Goal: Register for event/course

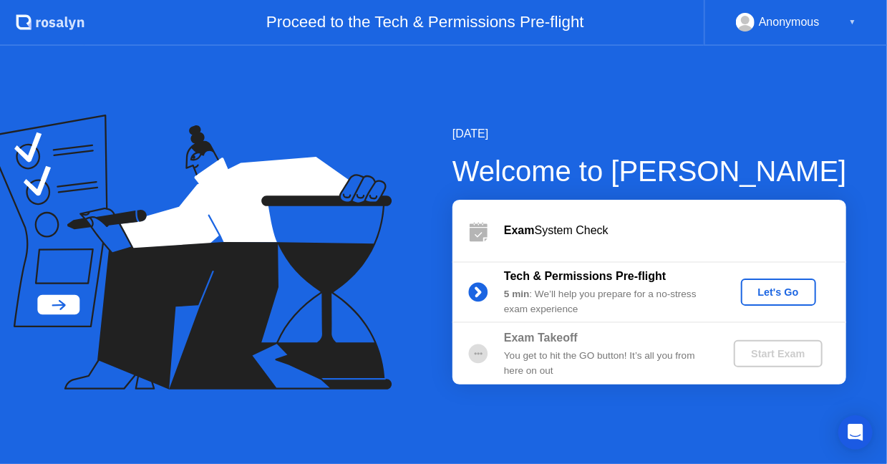
click at [761, 288] on div "Let's Go" at bounding box center [779, 291] width 64 height 11
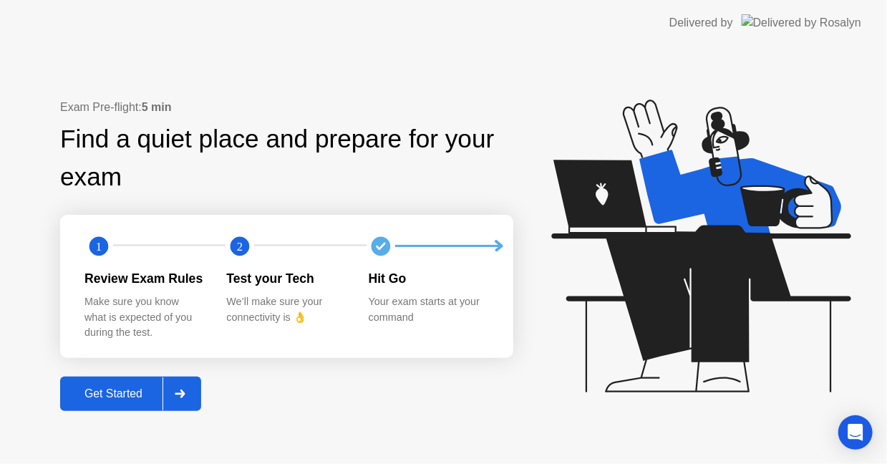
click at [136, 400] on div "Get Started" at bounding box center [113, 393] width 98 height 13
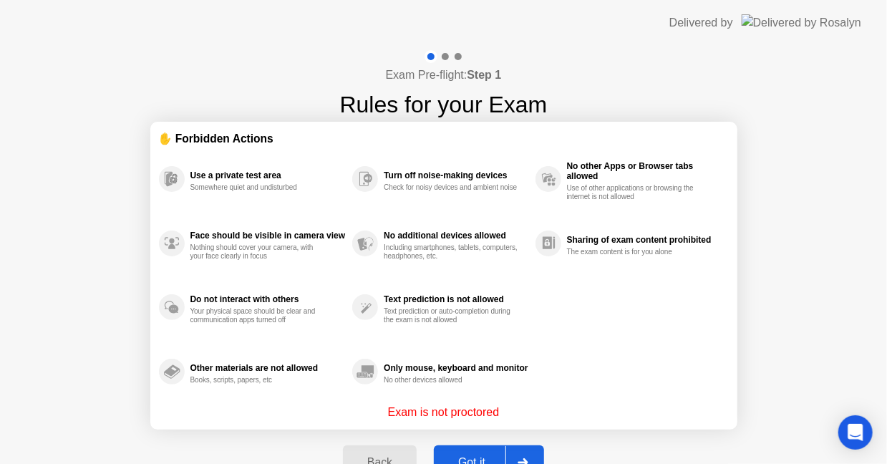
click at [469, 450] on button "Got it" at bounding box center [489, 462] width 110 height 34
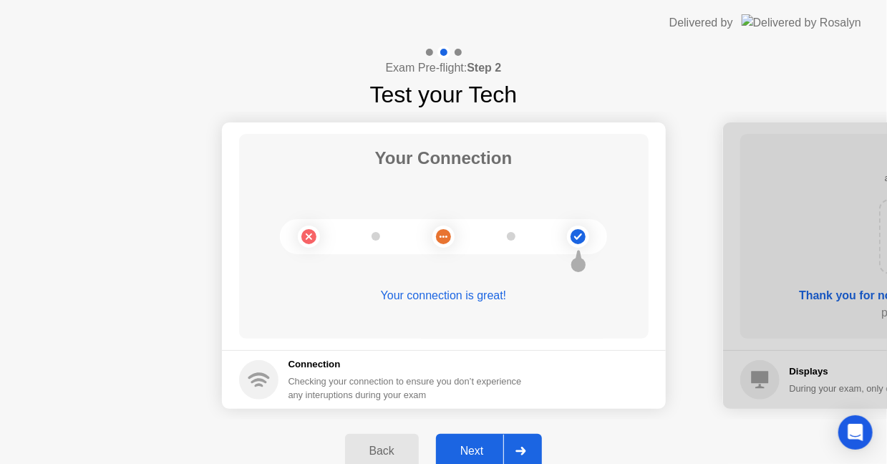
click at [477, 444] on div "Next" at bounding box center [472, 450] width 64 height 13
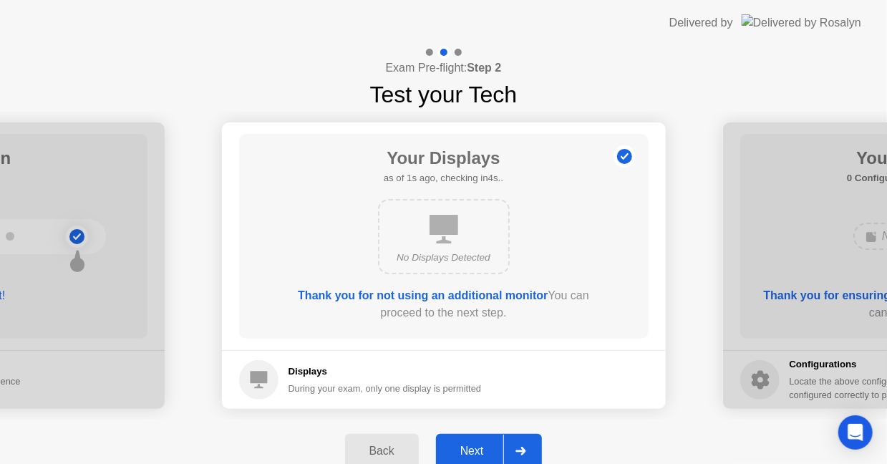
click at [477, 444] on div "Next" at bounding box center [472, 450] width 64 height 13
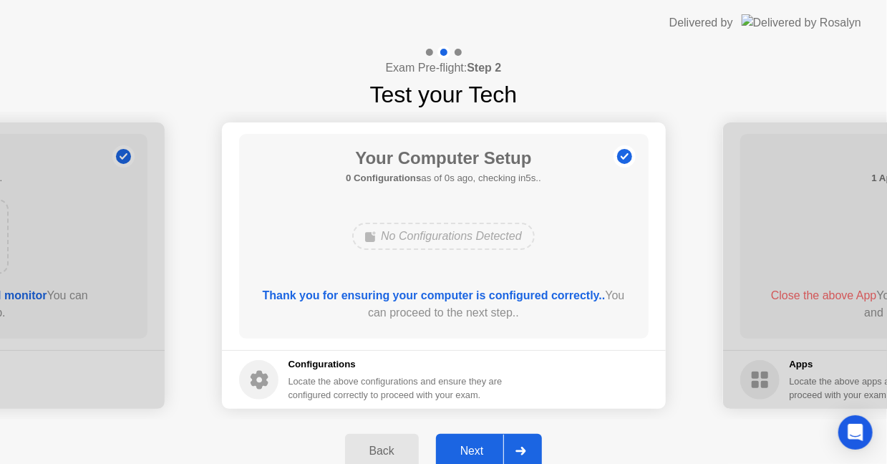
click at [477, 444] on div "Next" at bounding box center [472, 450] width 64 height 13
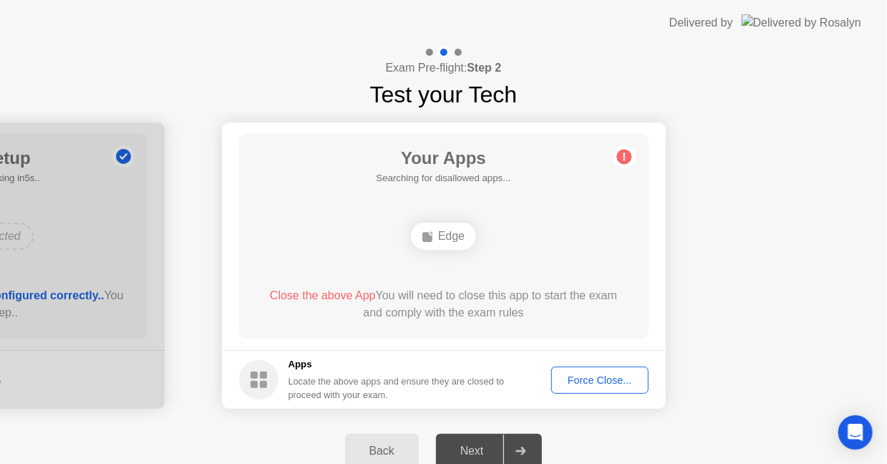
click at [478, 444] on div "Next" at bounding box center [472, 450] width 64 height 13
click at [594, 376] on div "Force Close..." at bounding box center [599, 379] width 87 height 11
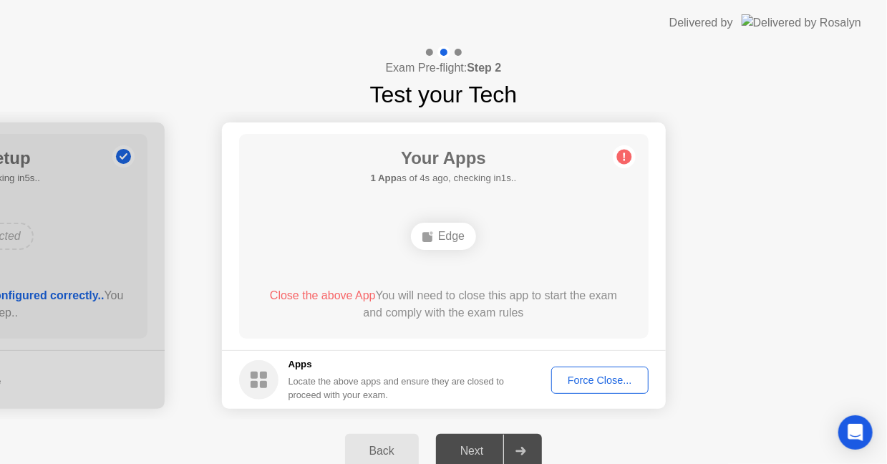
click at [621, 382] on div "Force Close..." at bounding box center [599, 379] width 87 height 11
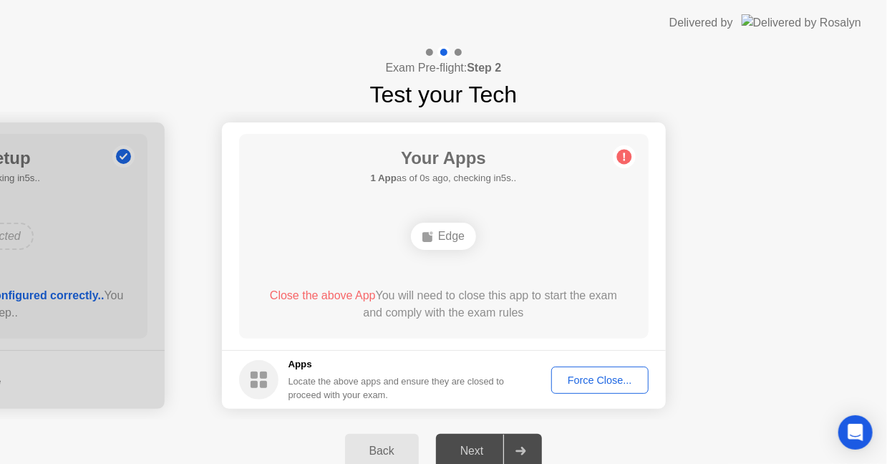
click at [595, 382] on div "Force Close..." at bounding box center [599, 379] width 87 height 11
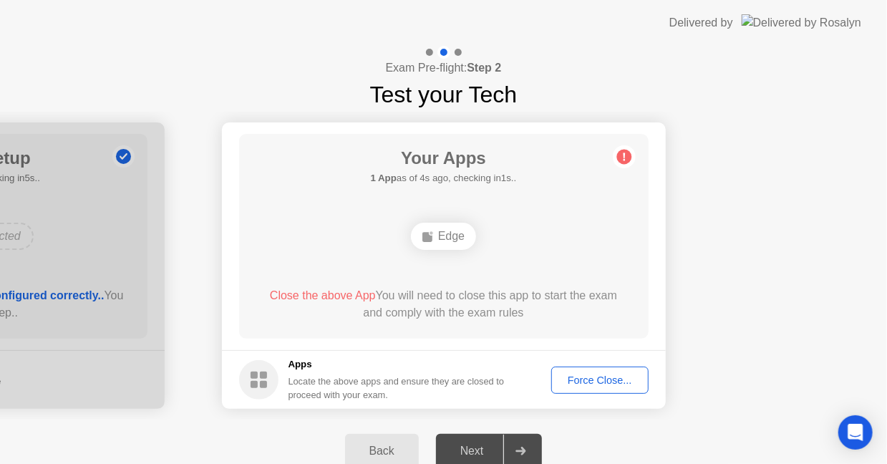
click at [611, 374] on div "Force Close..." at bounding box center [599, 379] width 87 height 11
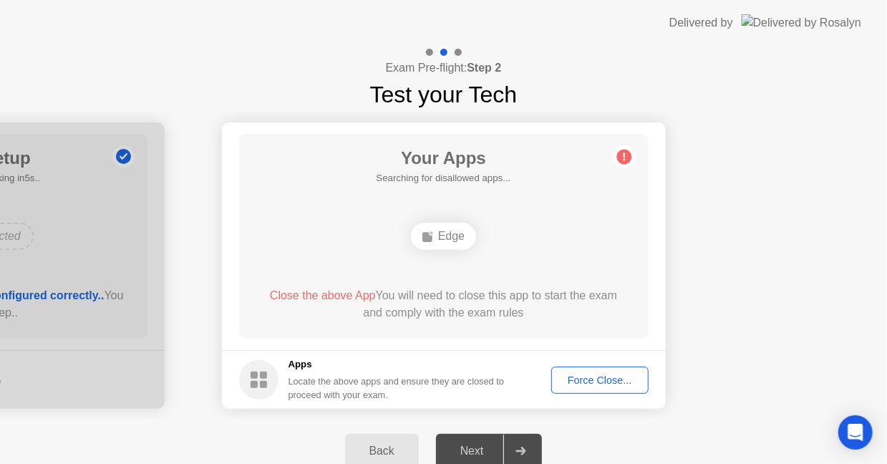
click at [479, 444] on div "Next" at bounding box center [472, 450] width 64 height 13
click at [631, 386] on div "Force Close..." at bounding box center [599, 379] width 87 height 11
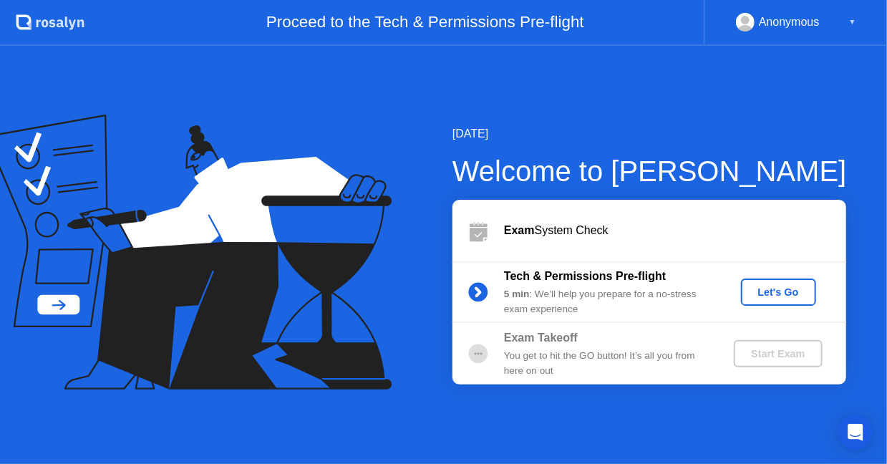
click at [779, 286] on div "Let's Go" at bounding box center [779, 291] width 64 height 11
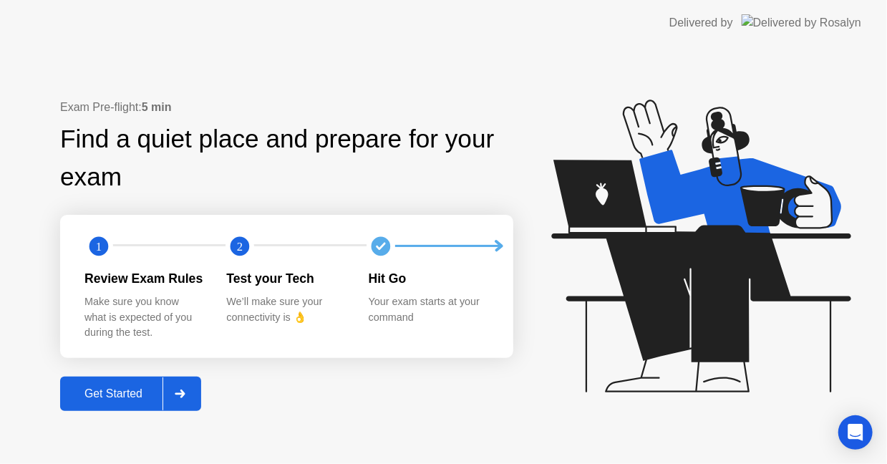
click at [150, 402] on button "Get Started" at bounding box center [130, 393] width 141 height 34
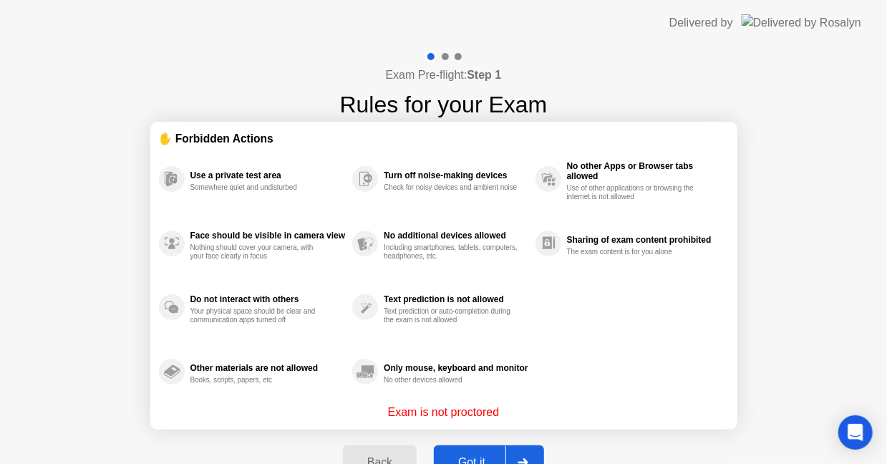
click at [497, 456] on div "Got it" at bounding box center [471, 462] width 67 height 13
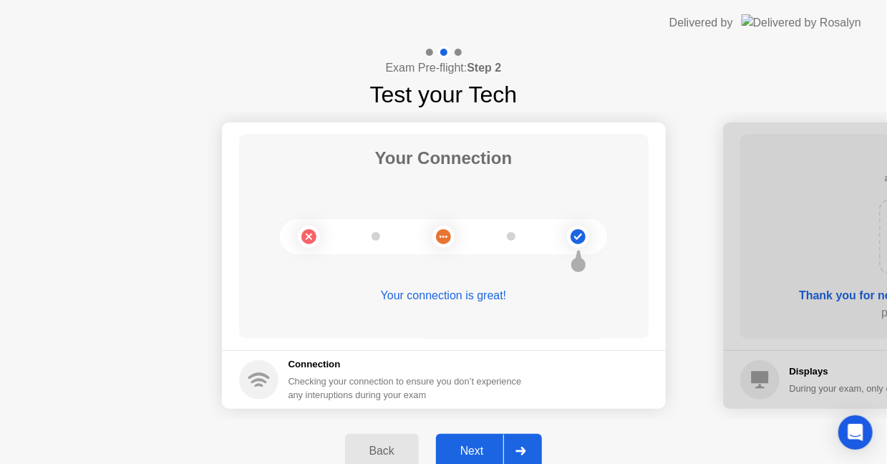
click at [490, 451] on div "Next" at bounding box center [472, 450] width 64 height 13
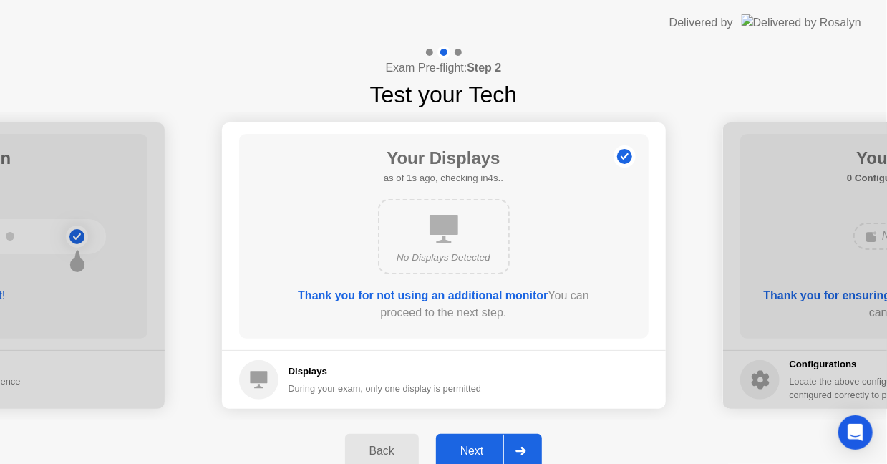
click at [490, 450] on div "Next" at bounding box center [472, 450] width 64 height 13
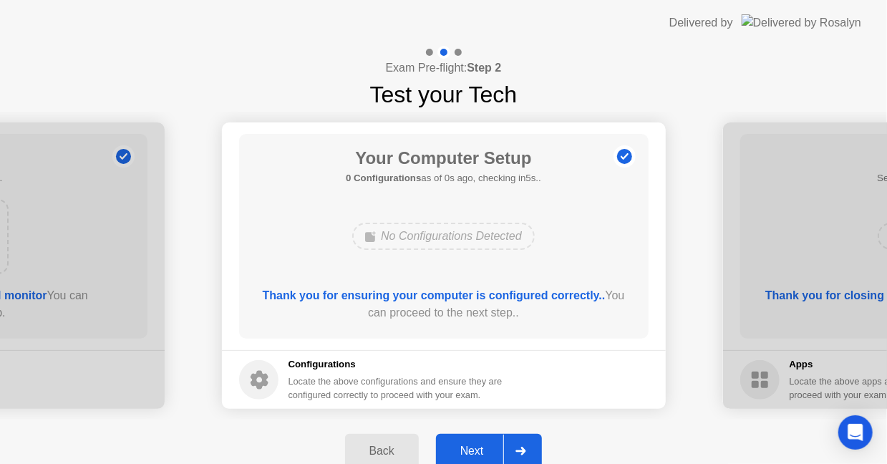
click at [490, 449] on div "Next" at bounding box center [472, 450] width 64 height 13
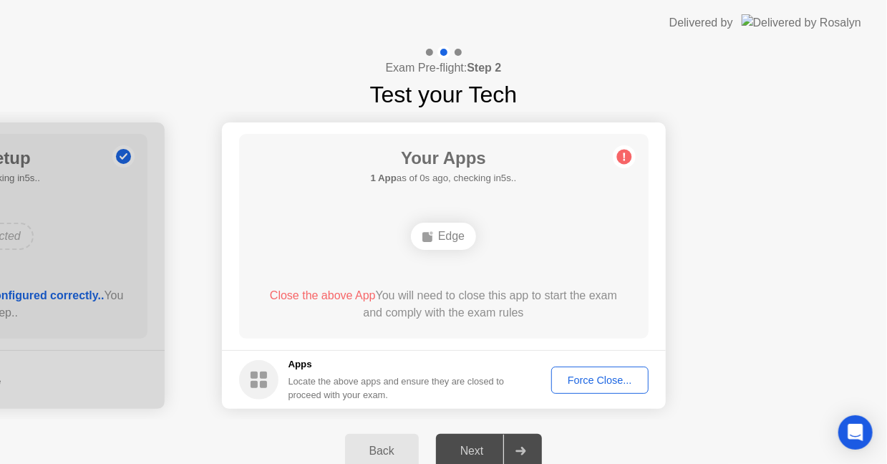
click at [490, 449] on div "Next" at bounding box center [472, 450] width 64 height 13
click at [620, 378] on div "Force Close..." at bounding box center [599, 379] width 87 height 11
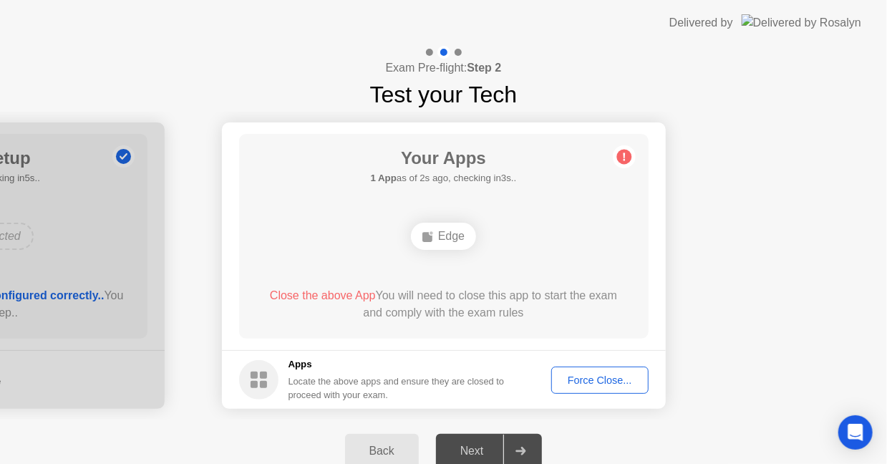
click at [623, 380] on div "Force Close..." at bounding box center [599, 379] width 87 height 11
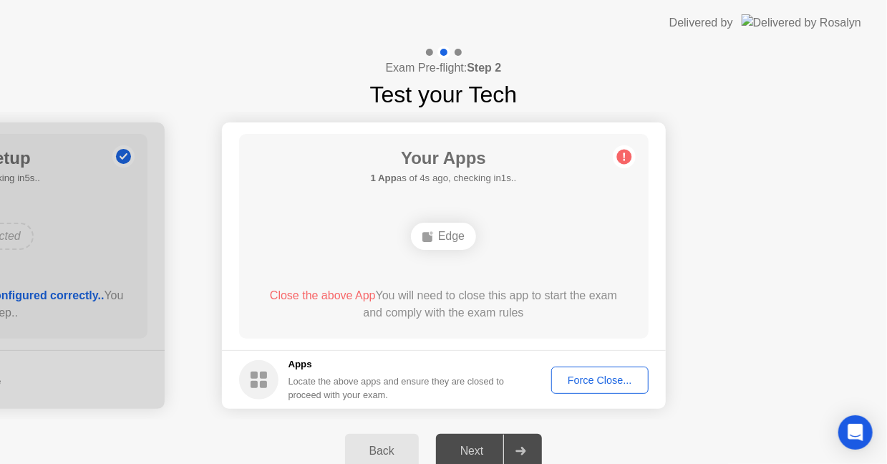
click at [601, 379] on div "Force Close..." at bounding box center [599, 379] width 87 height 11
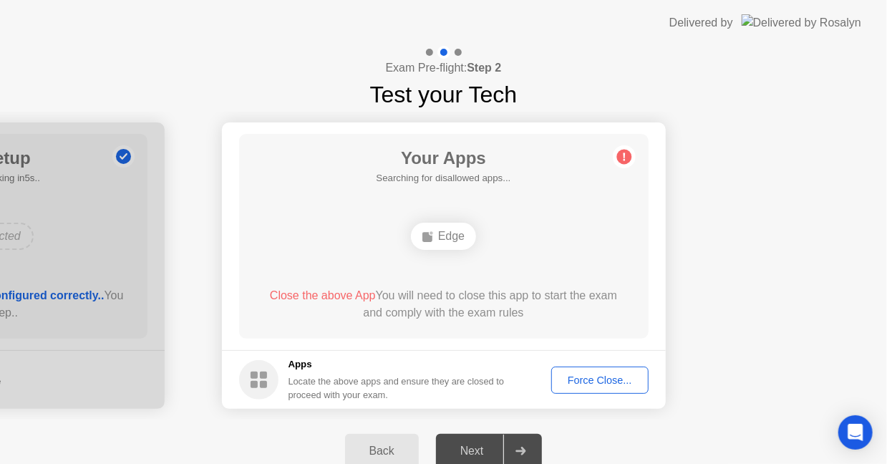
click at [619, 374] on div "Force Close..." at bounding box center [599, 379] width 87 height 11
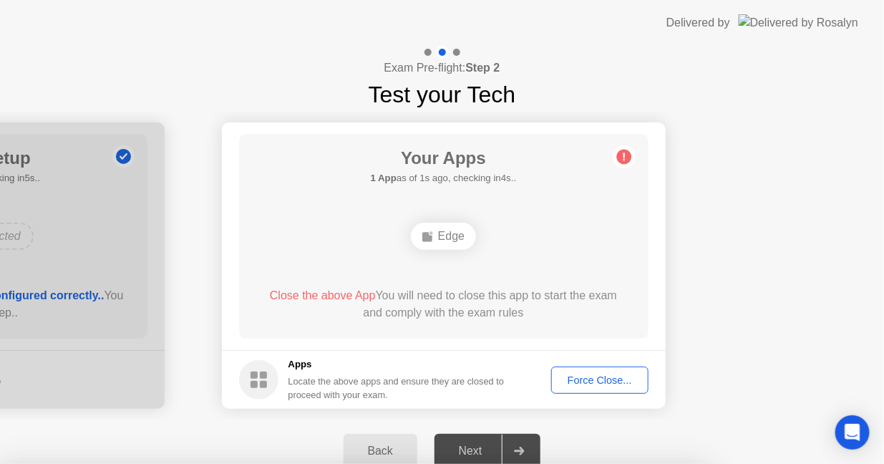
drag, startPoint x: 531, startPoint y: 316, endPoint x: 521, endPoint y: 328, distance: 15.8
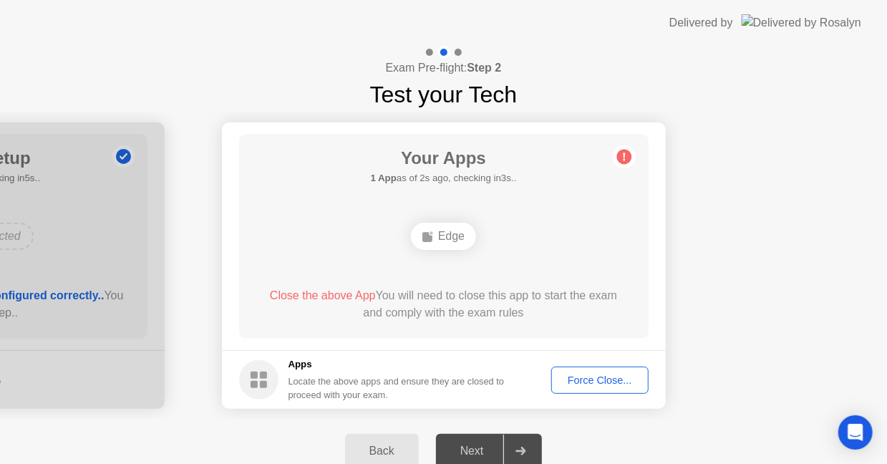
click at [473, 447] on div "Next" at bounding box center [472, 450] width 64 height 13
click at [473, 448] on div "Next" at bounding box center [472, 450] width 64 height 13
click at [616, 376] on div "Force Close..." at bounding box center [599, 379] width 87 height 11
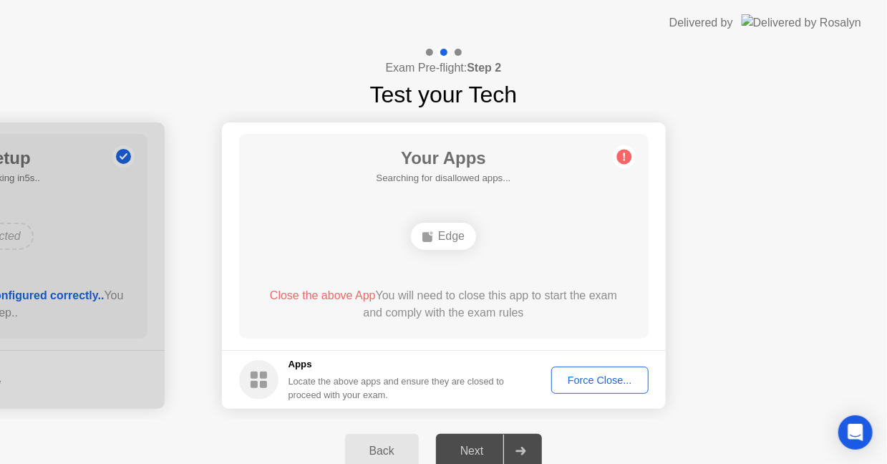
click at [583, 377] on div "Force Close..." at bounding box center [599, 379] width 87 height 11
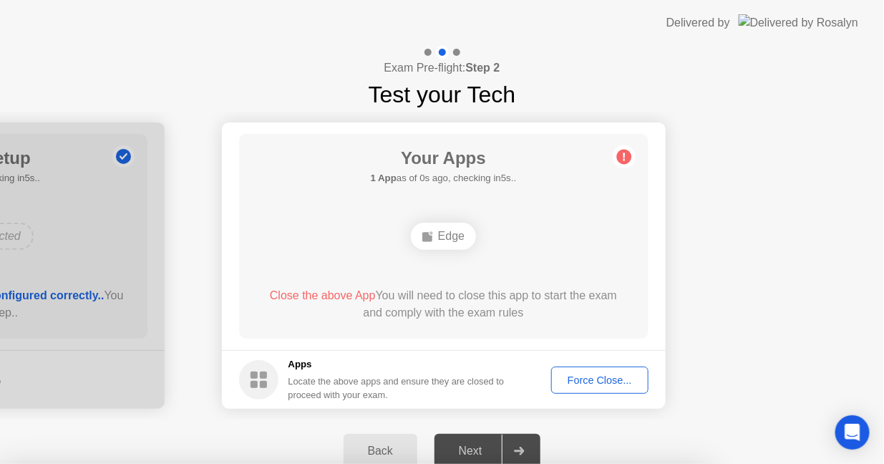
click at [585, 463] on div at bounding box center [442, 464] width 884 height 0
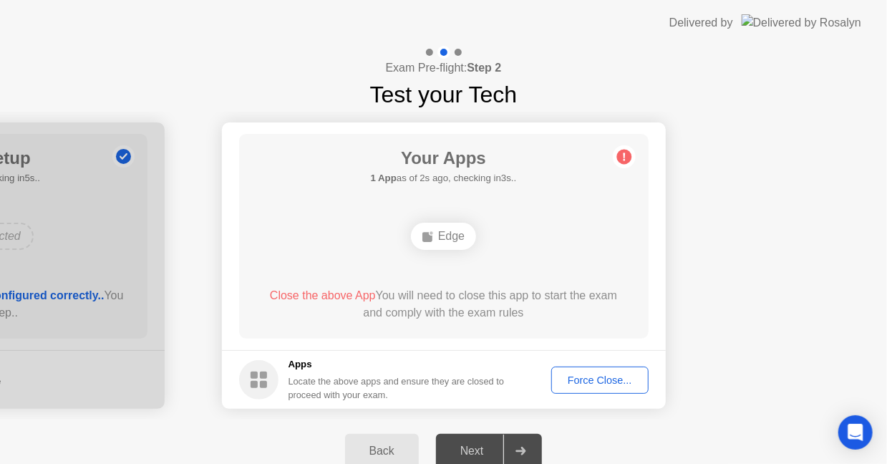
click at [486, 452] on div "Next" at bounding box center [472, 450] width 64 height 13
click at [630, 376] on div "Force Close..." at bounding box center [599, 379] width 87 height 11
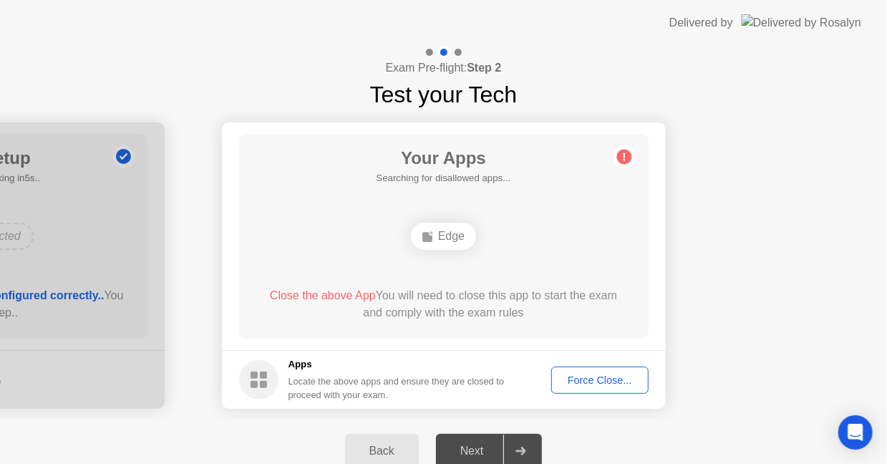
click at [589, 384] on div "Force Close..." at bounding box center [599, 379] width 87 height 11
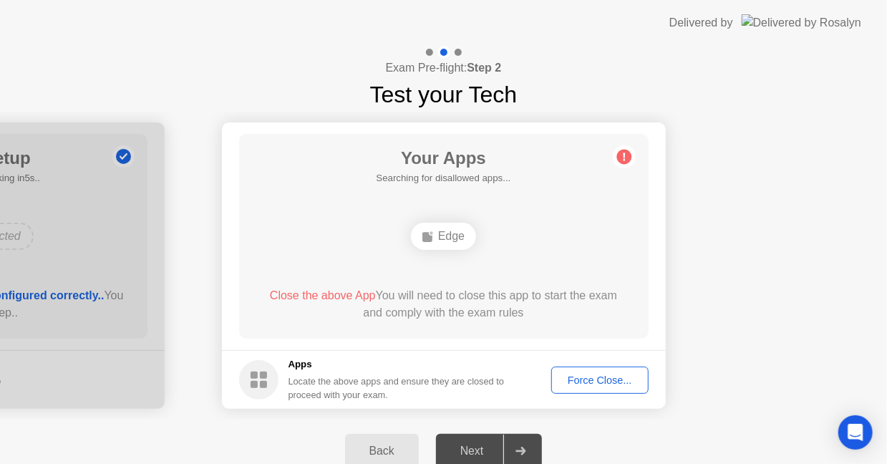
click at [485, 308] on div "Close the above App You will need to close this app to start the exam and compl…" at bounding box center [443, 304] width 369 height 34
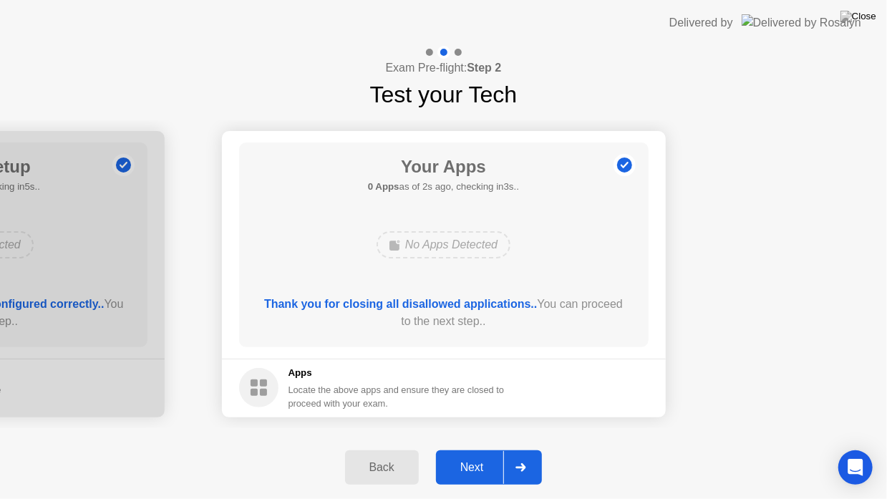
click at [494, 457] on button "Next" at bounding box center [489, 467] width 107 height 34
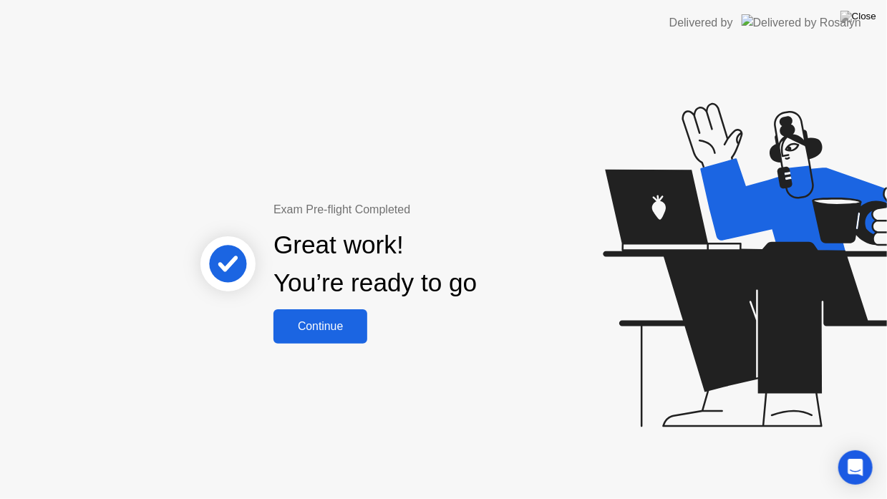
click at [334, 333] on div "Continue" at bounding box center [320, 326] width 85 height 13
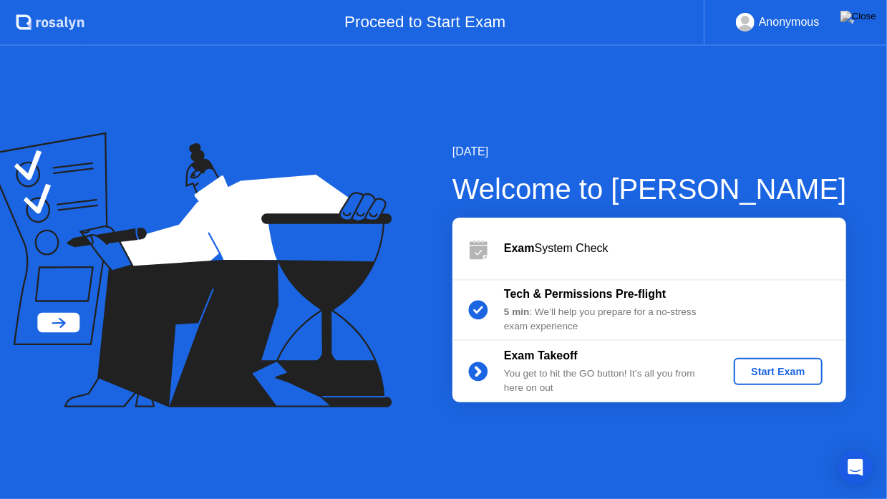
click at [756, 374] on div "Start Exam" at bounding box center [777, 371] width 77 height 11
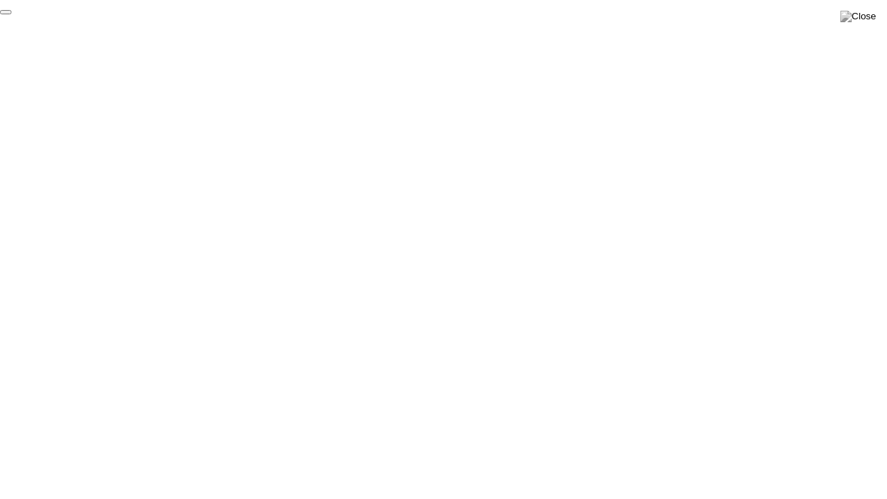
click div "End Proctoring Session"
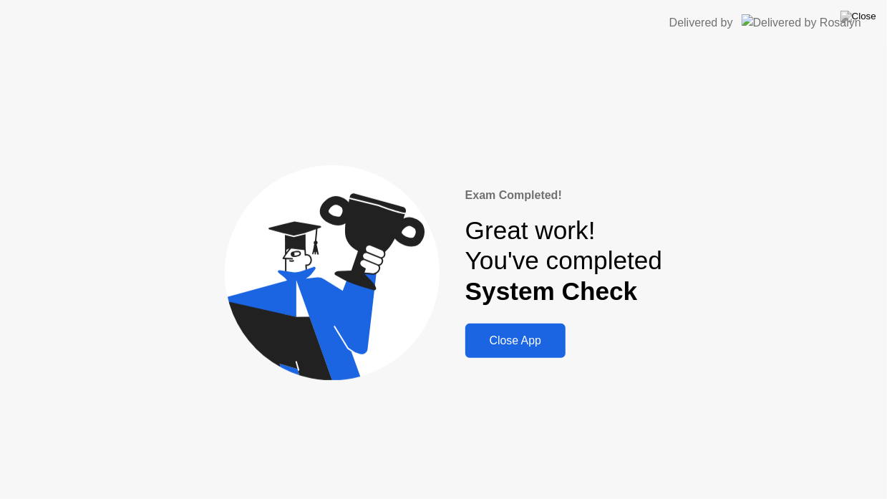
click at [537, 344] on div "Close App" at bounding box center [516, 340] width 92 height 13
